Goal: Information Seeking & Learning: Learn about a topic

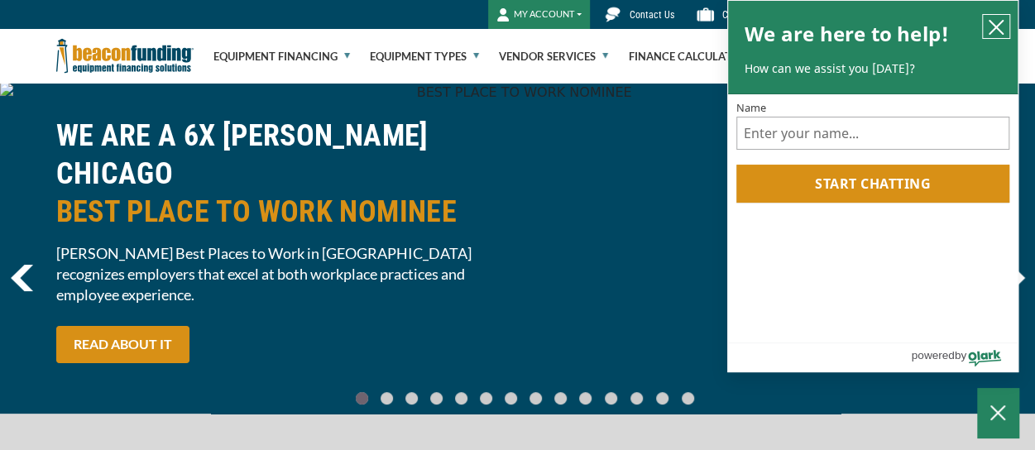
click at [993, 26] on icon "close chatbox" at bounding box center [996, 27] width 17 height 17
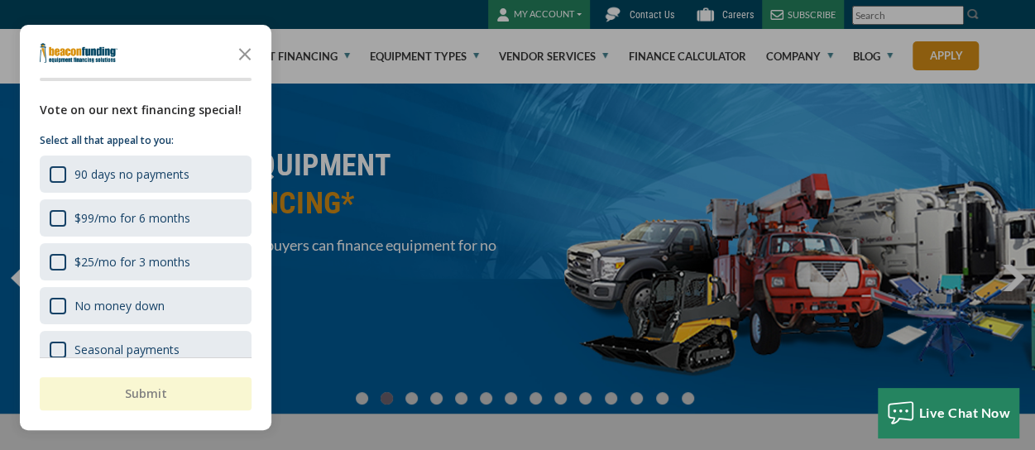
click at [806, 47] on div at bounding box center [517, 225] width 1035 height 450
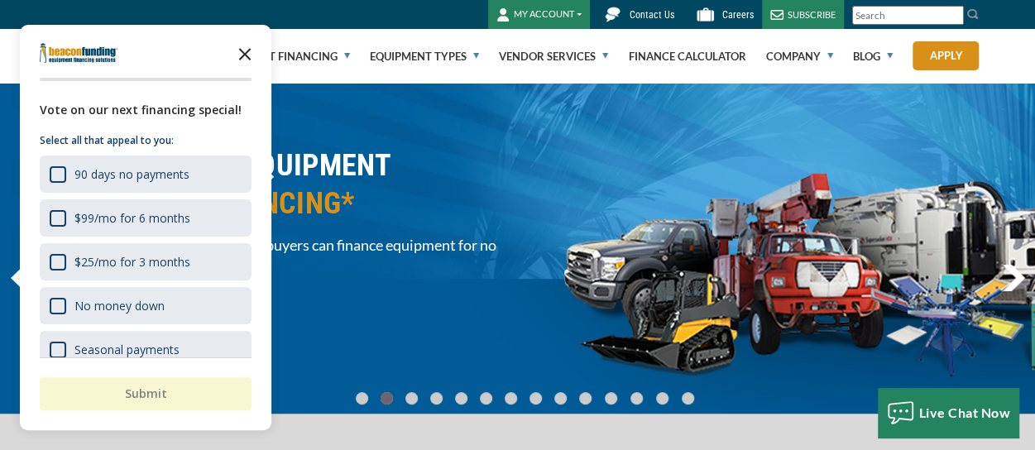
click at [248, 49] on icon "Close the survey" at bounding box center [244, 52] width 33 height 33
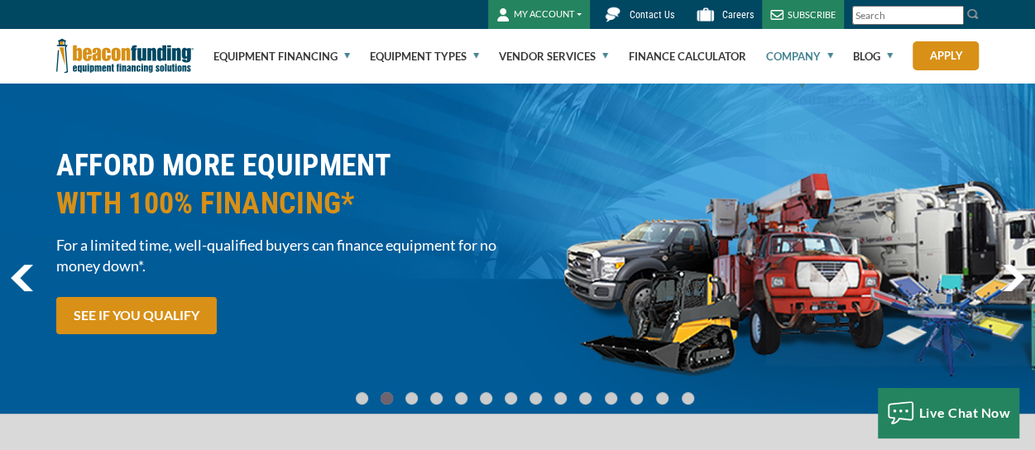
click at [817, 49] on link "Company" at bounding box center [799, 56] width 67 height 53
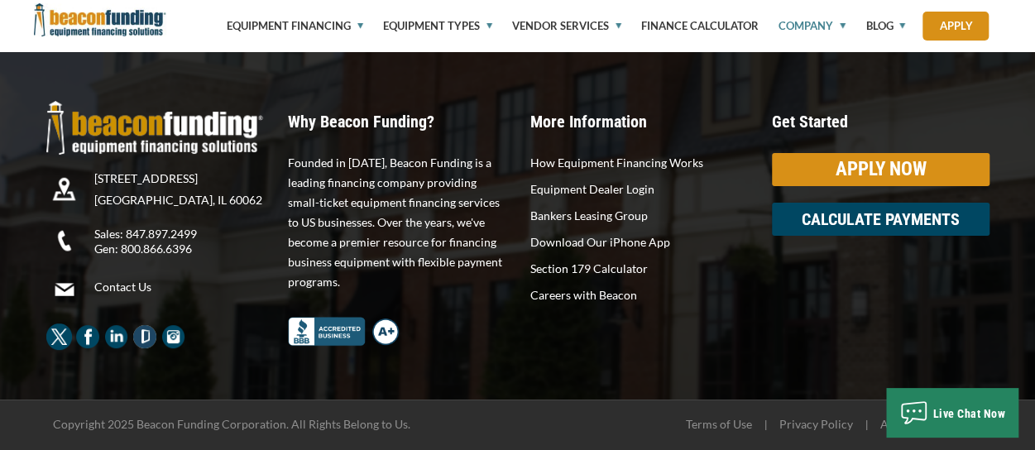
scroll to position [3229, 0]
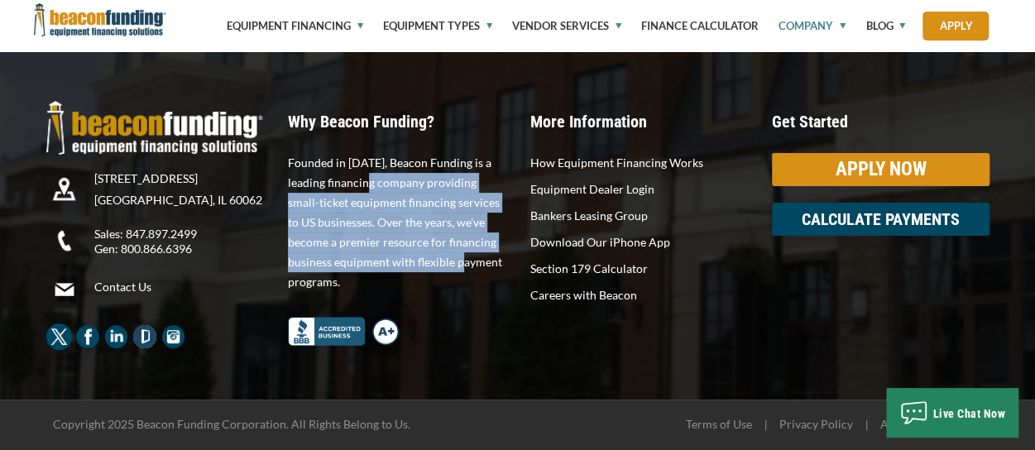
drag, startPoint x: 427, startPoint y: 261, endPoint x: 381, endPoint y: 201, distance: 76.1
click at [378, 188] on p "Founded in [DATE], Beacon Funding is a leading financing company providing smal…" at bounding box center [397, 222] width 218 height 139
click at [381, 213] on p "Founded in [DATE], Beacon Funding is a leading financing company providing smal…" at bounding box center [397, 222] width 218 height 139
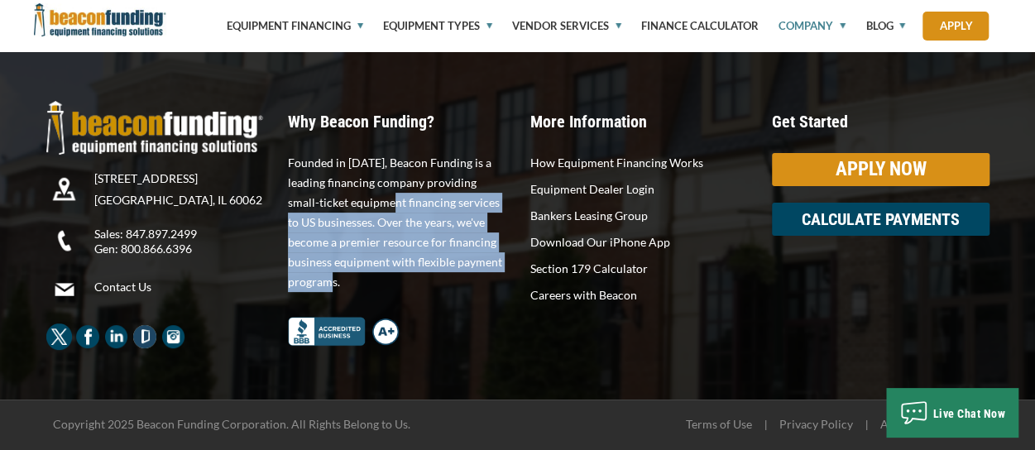
drag, startPoint x: 373, startPoint y: 203, endPoint x: 380, endPoint y: 271, distance: 68.2
click at [381, 276] on p "Founded in [DATE], Beacon Funding is a leading financing company providing smal…" at bounding box center [397, 222] width 218 height 139
click at [374, 256] on p "Founded in [DATE], Beacon Funding is a leading financing company providing smal…" at bounding box center [397, 222] width 218 height 139
drag, startPoint x: 429, startPoint y: 255, endPoint x: 347, endPoint y: 203, distance: 97.1
click at [347, 205] on p "Founded in [DATE], Beacon Funding is a leading financing company providing smal…" at bounding box center [397, 222] width 218 height 139
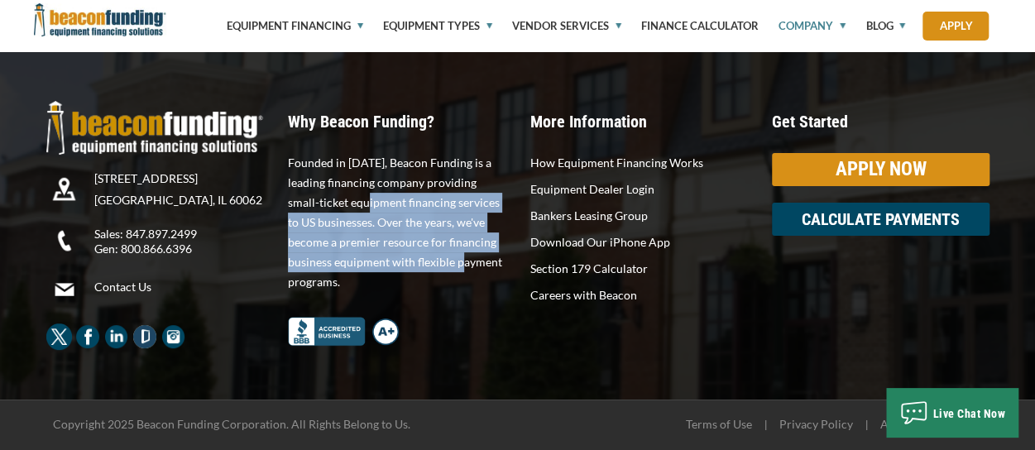
click at [347, 203] on p "Founded in [DATE], Beacon Funding is a leading financing company providing smal…" at bounding box center [397, 222] width 218 height 139
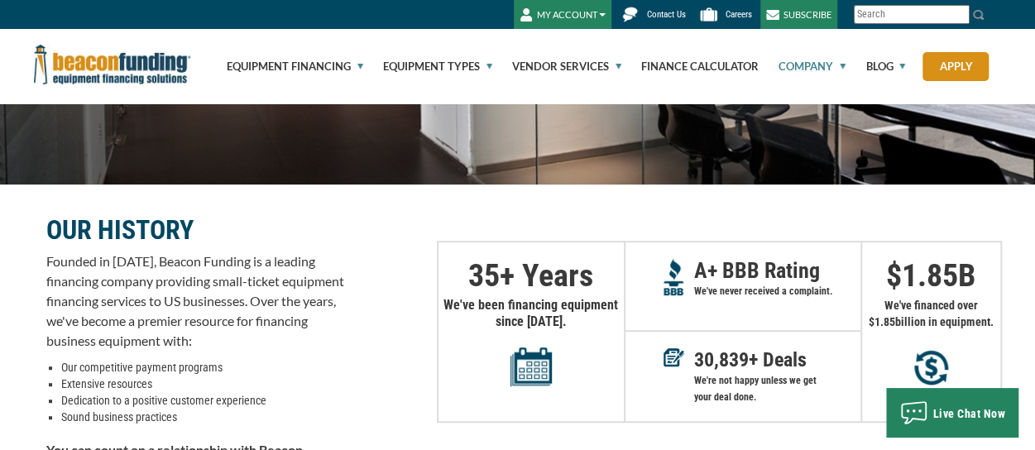
scroll to position [0, 0]
